Goal: Obtain resource: Obtain resource

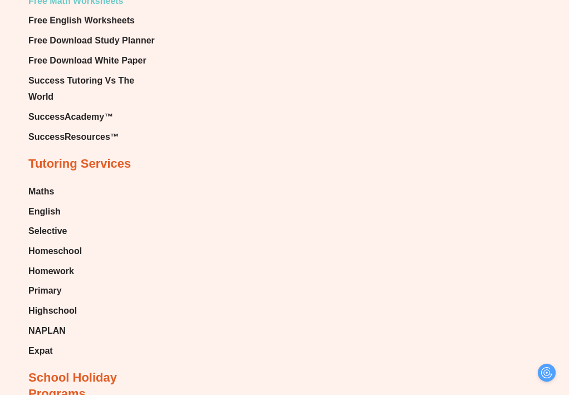
scroll to position [7036, 0]
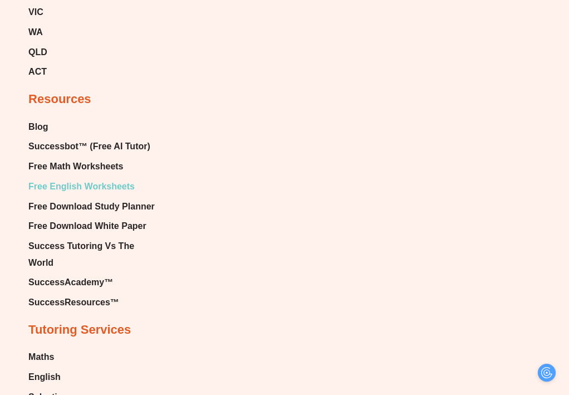
click at [116, 178] on span "Free English Worksheets" at bounding box center [81, 186] width 106 height 17
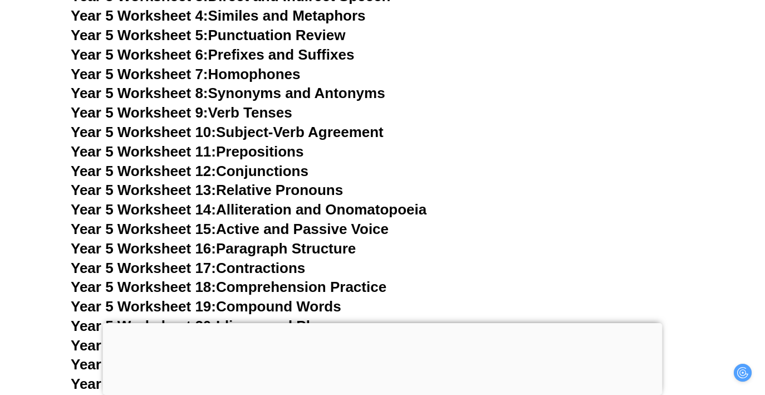
scroll to position [5724, 0]
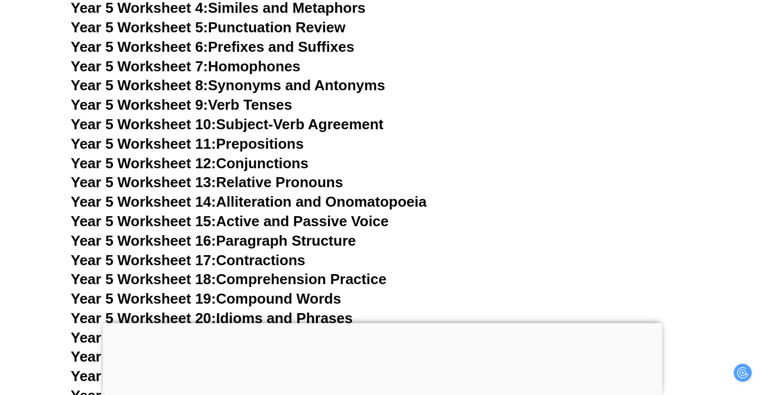
click at [289, 241] on link "Year 5 Worksheet 16: Paragraph Structure" at bounding box center [213, 240] width 285 height 17
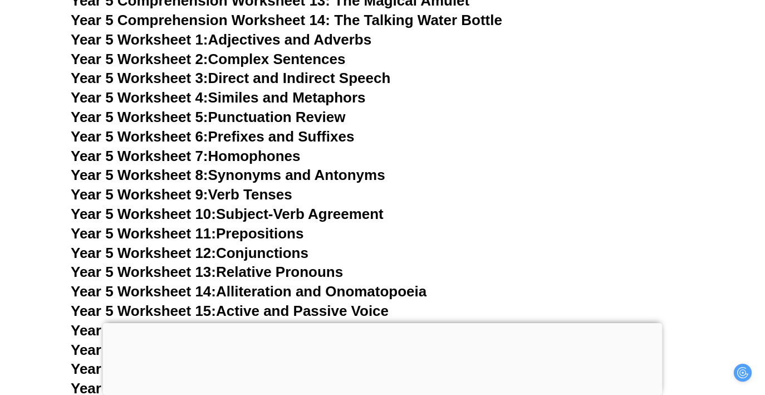
scroll to position [5618, 0]
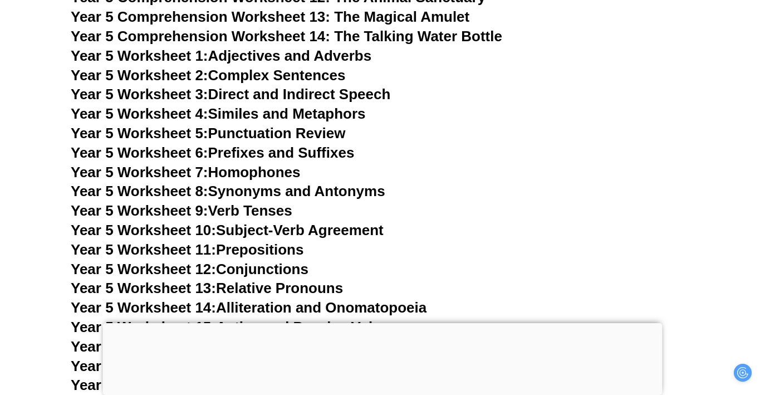
click at [305, 155] on link "Year 5 Worksheet 6: Prefixes and Suffixes" at bounding box center [213, 152] width 284 height 17
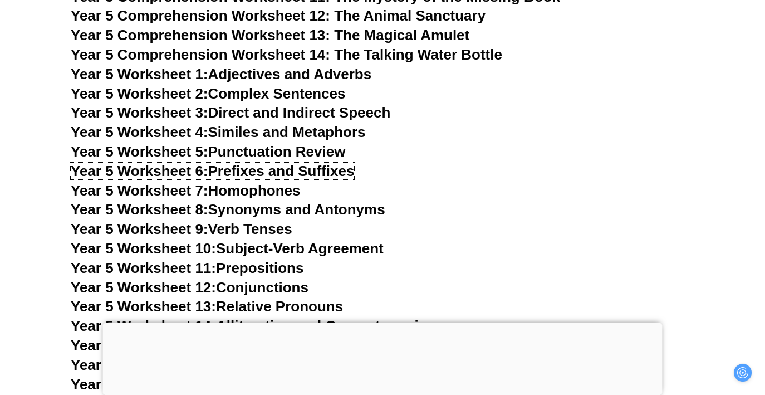
scroll to position [5579, 0]
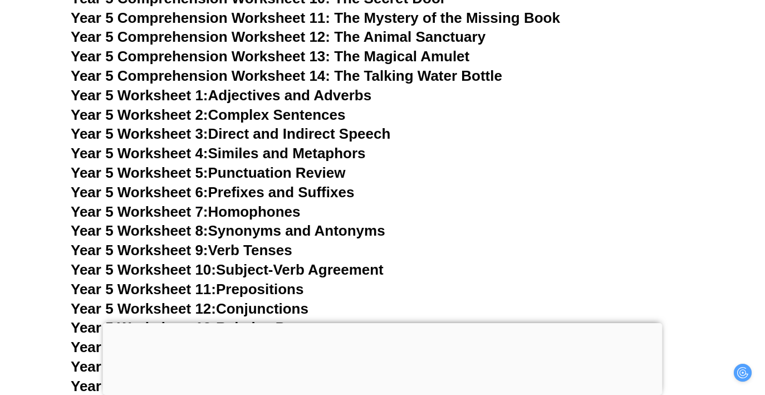
click at [314, 156] on link "Year 5 Worksheet 4: Similes and Metaphors" at bounding box center [218, 153] width 295 height 17
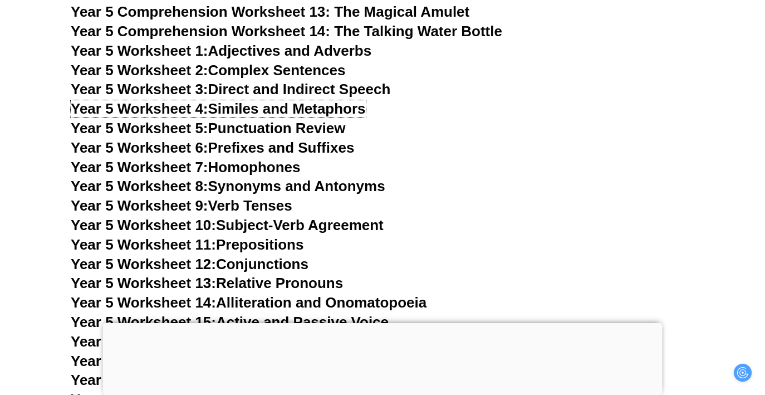
scroll to position [5625, 0]
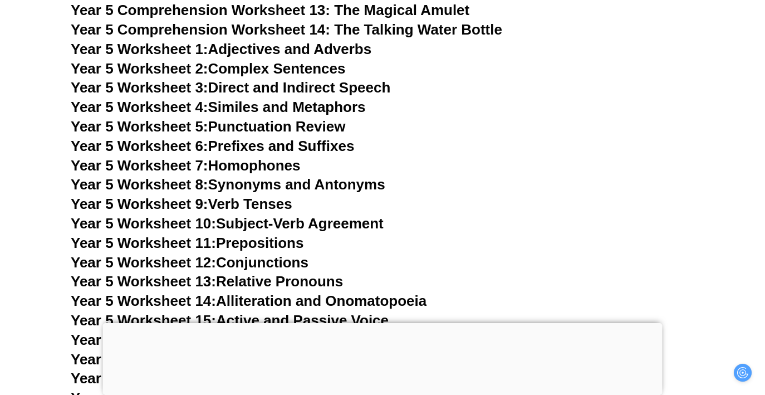
click at [289, 187] on link "Year 5 Worksheet 8: Synonyms and Antonyms" at bounding box center [228, 184] width 315 height 17
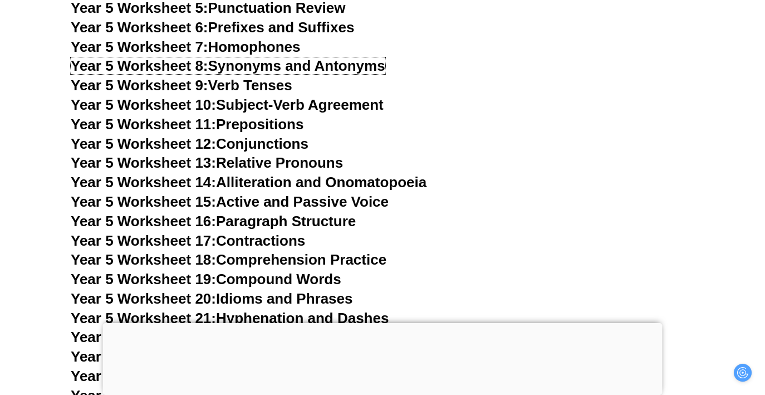
scroll to position [5750, 0]
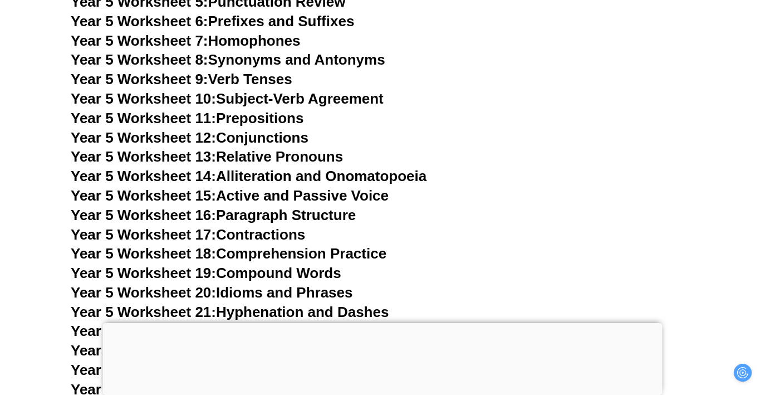
click at [280, 138] on link "Year 5 Worksheet 12: Conjunctions" at bounding box center [190, 137] width 238 height 17
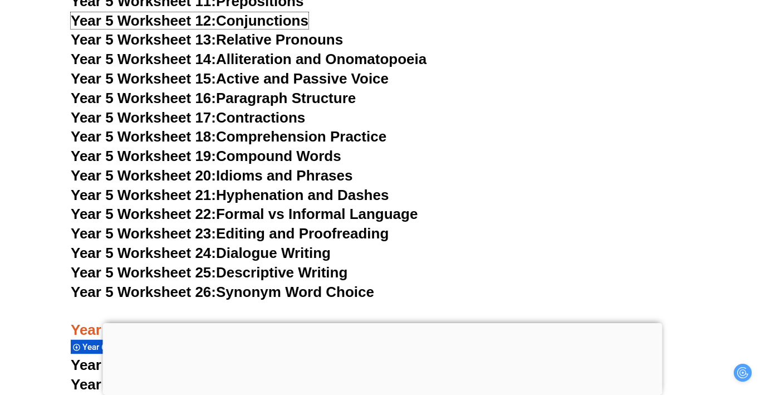
scroll to position [5874, 0]
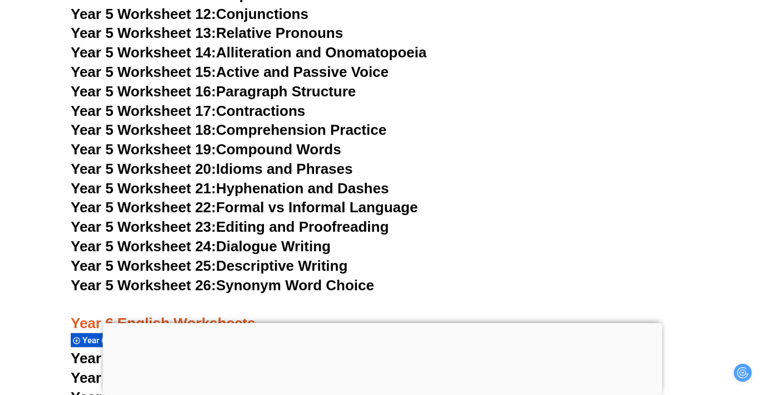
click at [322, 171] on link "Year 5 Worksheet 20: Idioms and Phrases" at bounding box center [212, 168] width 282 height 17
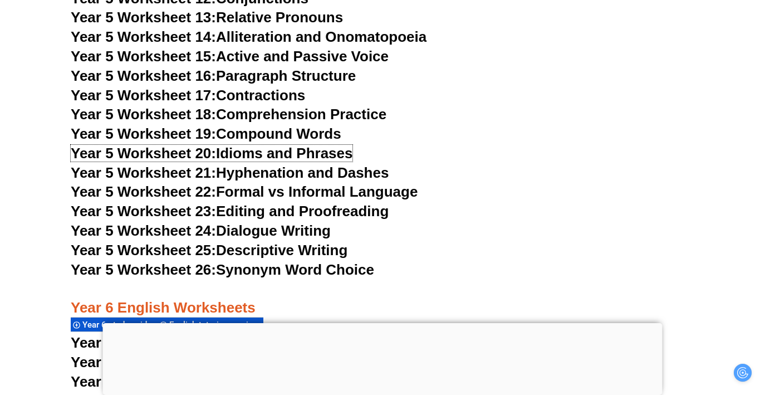
scroll to position [5893, 0]
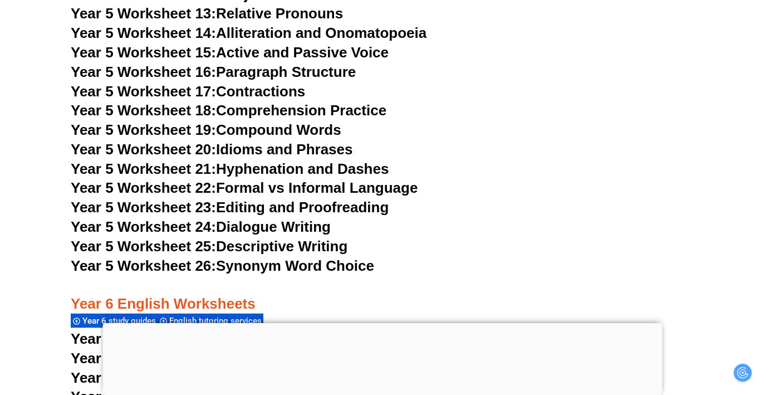
click at [380, 234] on h3 "Year 5 Worksheet 24: Dialogue Writing" at bounding box center [383, 227] width 624 height 19
click at [338, 246] on link "Year 5 Worksheet 25: Descriptive Writing" at bounding box center [209, 246] width 277 height 17
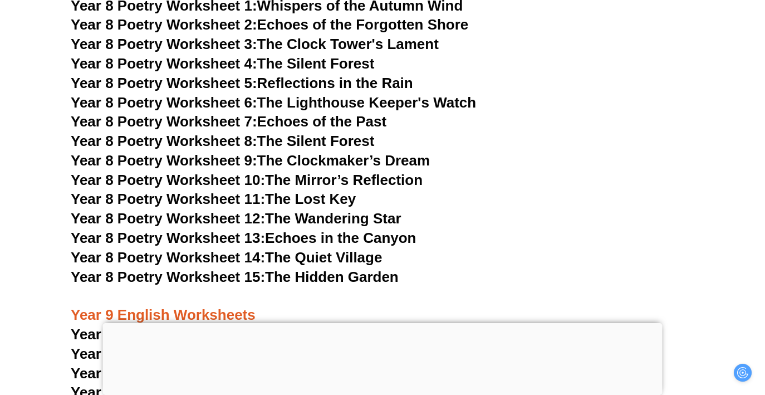
scroll to position [7383, 0]
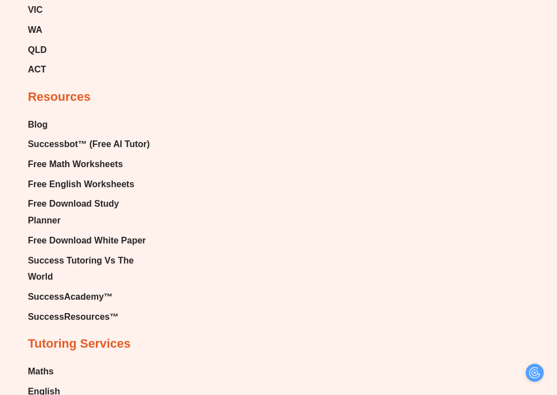
scroll to position [6988, 0]
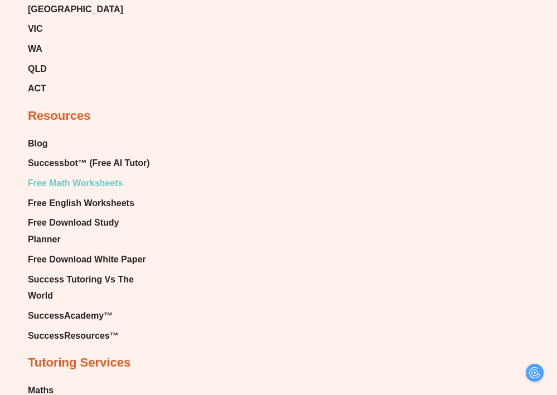
click at [75, 175] on span "Free Math Worksheets" at bounding box center [75, 183] width 95 height 17
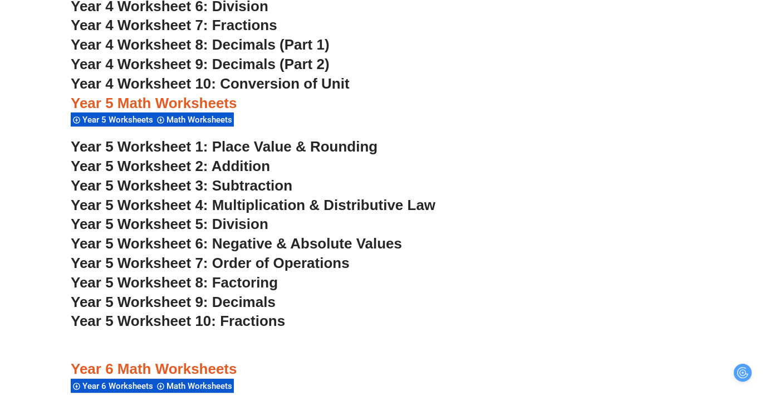
scroll to position [2255, 0]
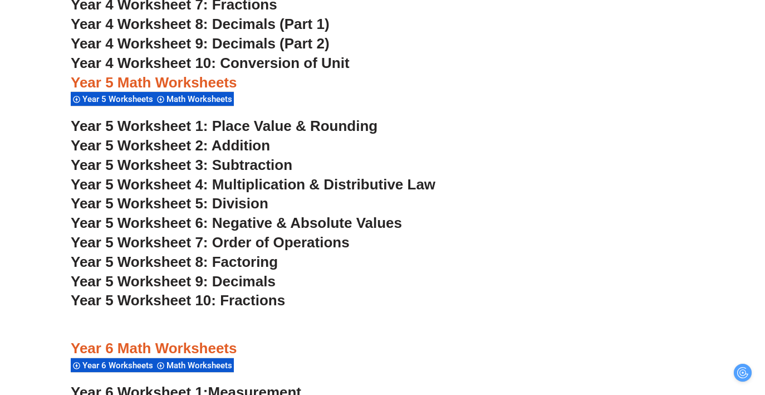
click at [412, 191] on span "Year 5 Worksheet 4: Multiplication & Distributive Law" at bounding box center [253, 184] width 365 height 17
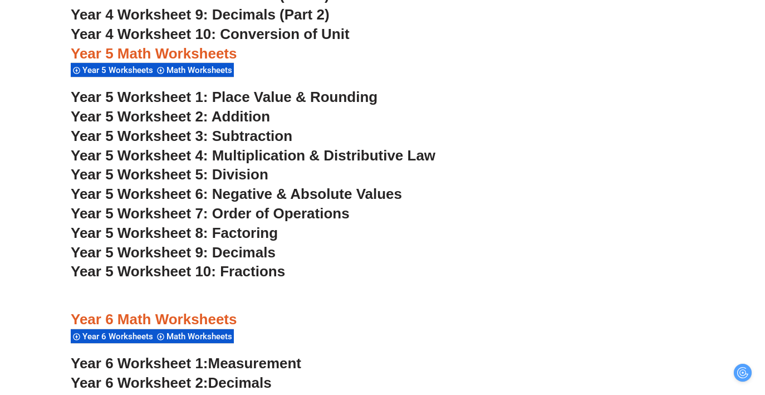
scroll to position [2288, 0]
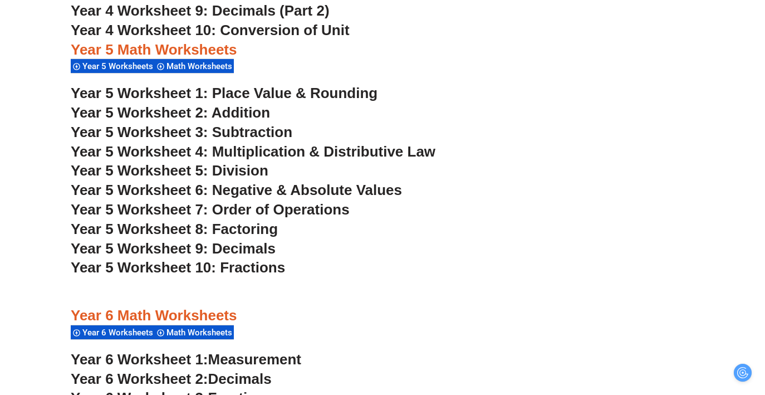
click at [258, 269] on span "Year 5 Worksheet 10: Fractions" at bounding box center [178, 267] width 214 height 17
click at [318, 216] on span "Year 5 Worksheet 7: Order of Operations" at bounding box center [210, 209] width 279 height 17
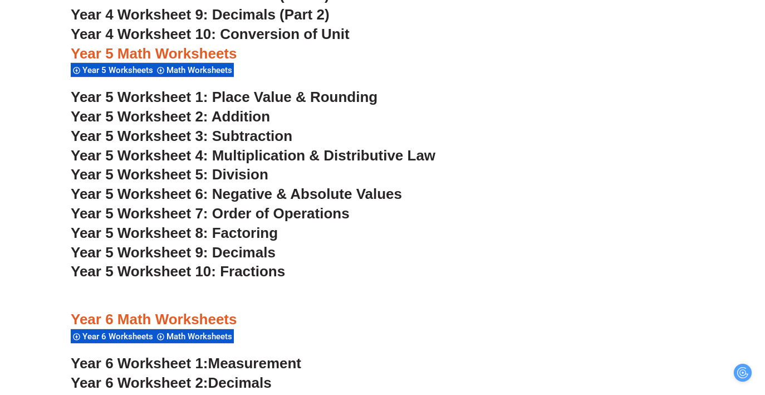
click at [343, 97] on span "Year 5 Worksheet 1: Place Value & Rounding" at bounding box center [224, 97] width 307 height 17
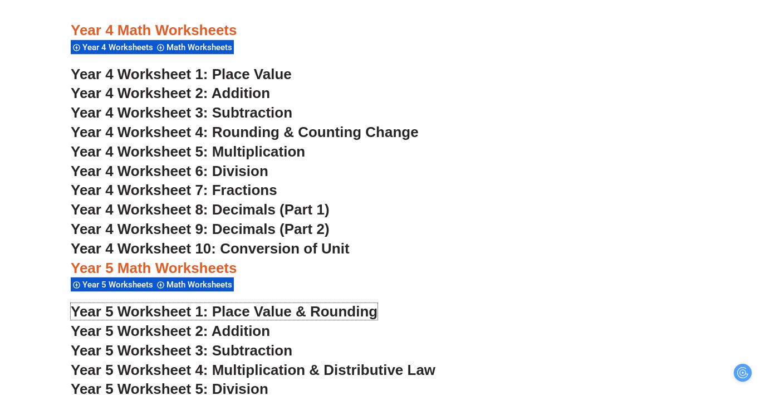
scroll to position [2060, 0]
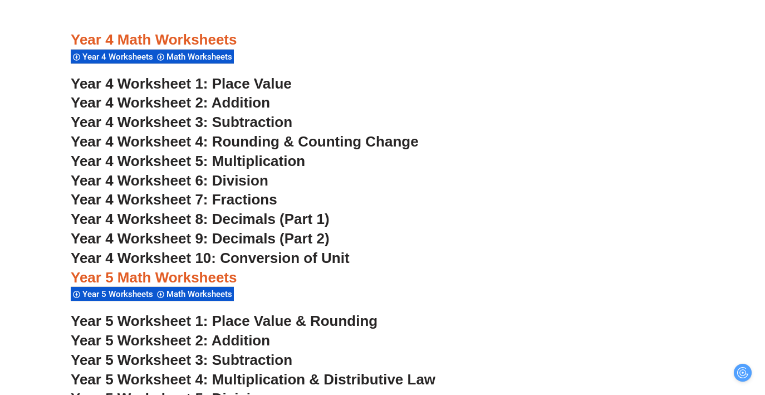
click at [284, 161] on span "Year 4 Worksheet 5: Multiplication" at bounding box center [188, 161] width 235 height 17
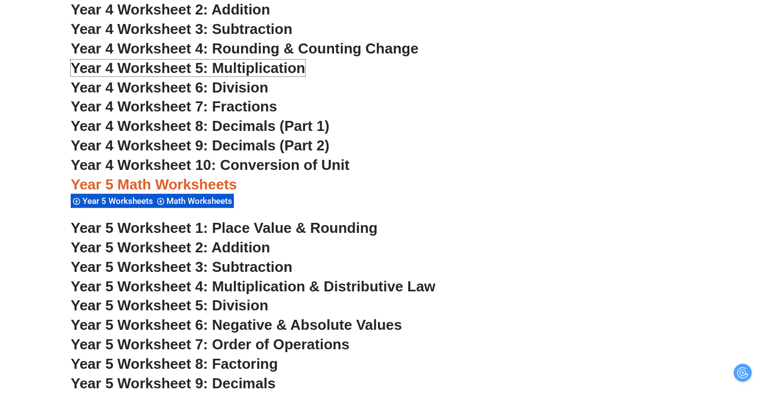
scroll to position [2204, 0]
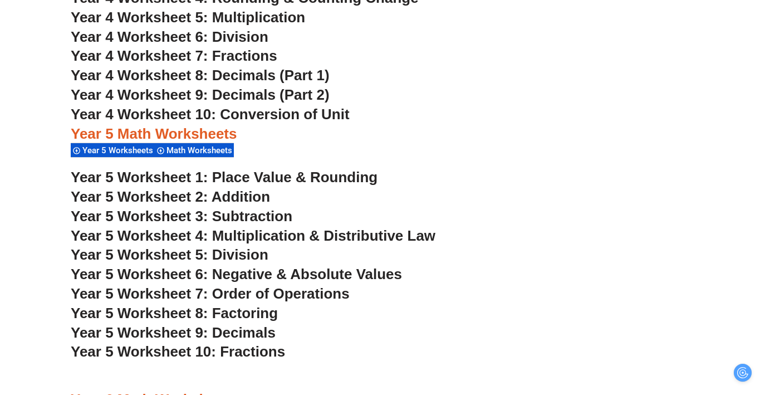
click at [337, 237] on span "Year 5 Worksheet 4: Multiplication & Distributive Law" at bounding box center [253, 235] width 365 height 17
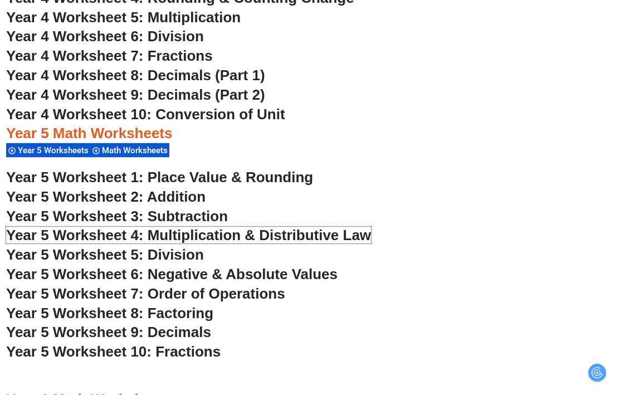
scroll to position [2165, 0]
